Goal: Transaction & Acquisition: Book appointment/travel/reservation

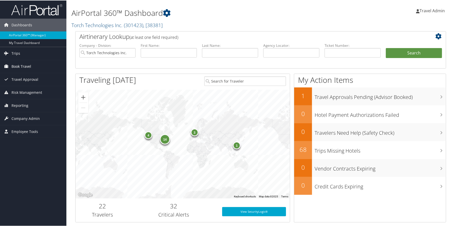
click at [32, 66] on link "Book Travel" at bounding box center [33, 66] width 66 height 13
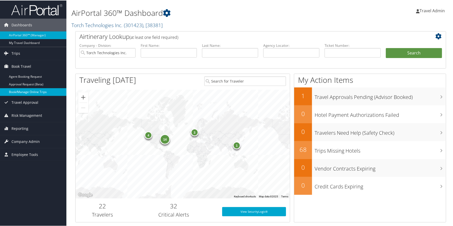
click at [37, 88] on link "Book/Manage Online Trips" at bounding box center [33, 92] width 66 height 8
